Goal: Task Accomplishment & Management: Manage account settings

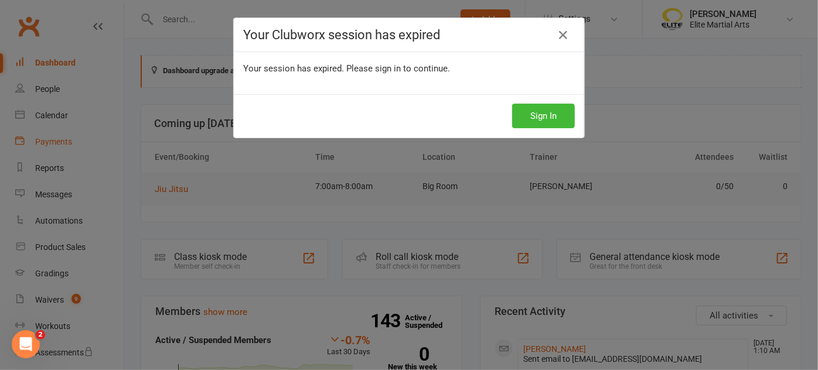
click at [62, 139] on div "Your Clubworx session has expired Your session has expired. Please sign in to c…" at bounding box center [409, 185] width 818 height 370
click at [543, 118] on button "Sign In" at bounding box center [543, 116] width 63 height 25
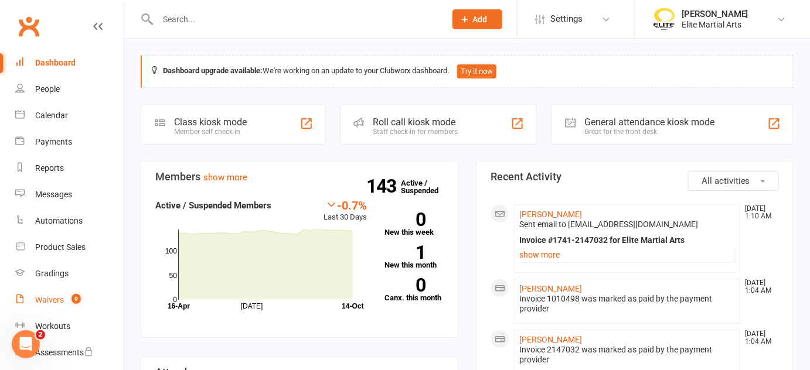
click at [60, 297] on div "Waivers" at bounding box center [49, 299] width 29 height 9
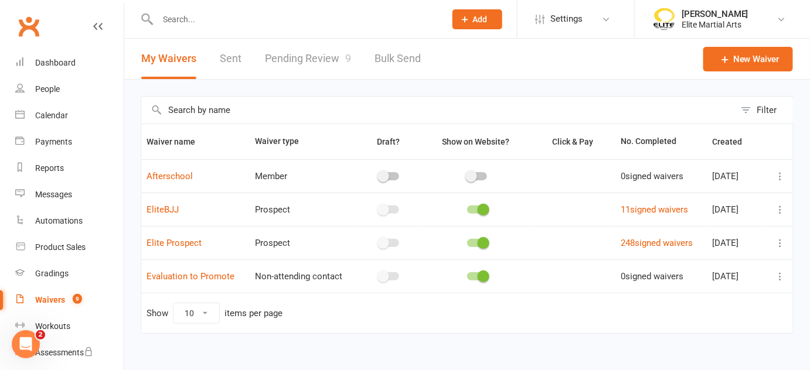
click at [317, 57] on link "Pending Review 9" at bounding box center [308, 59] width 86 height 40
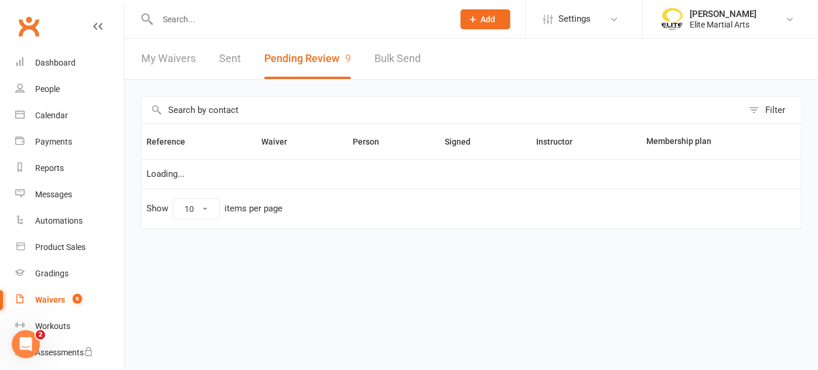
select select "100"
